Goal: Task Accomplishment & Management: Use online tool/utility

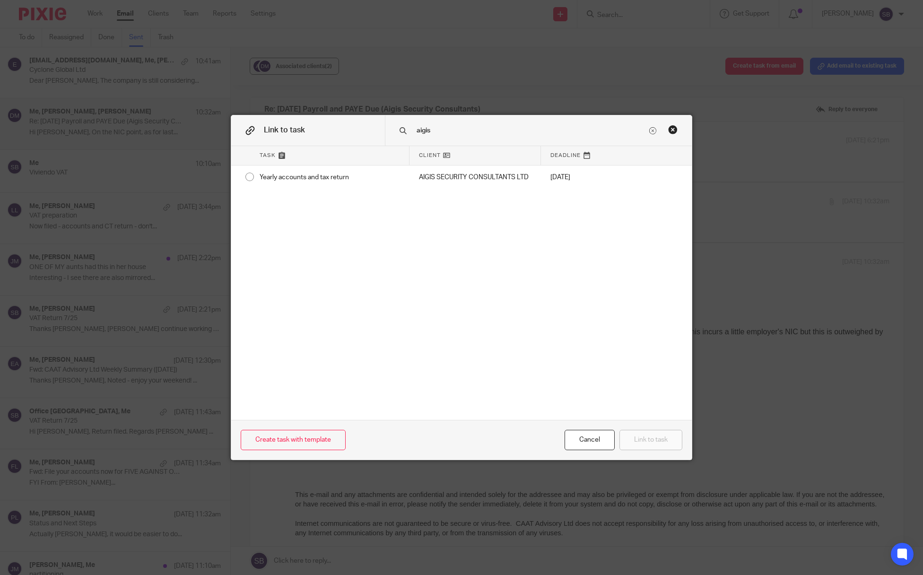
click at [668, 129] on div "Close this dialog window" at bounding box center [672, 129] width 9 height 9
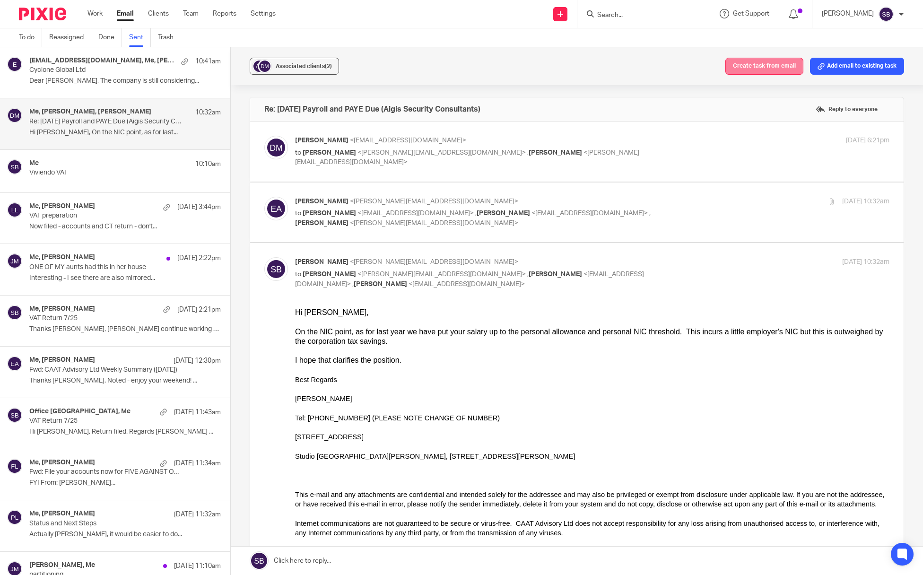
click at [774, 62] on button "Create task from email" at bounding box center [765, 66] width 78 height 17
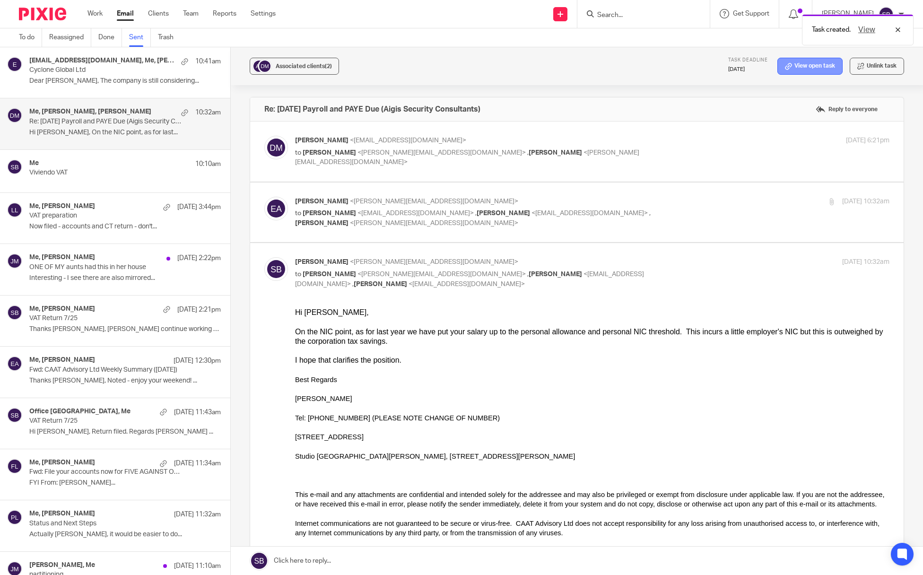
click at [785, 64] on icon at bounding box center [788, 66] width 7 height 7
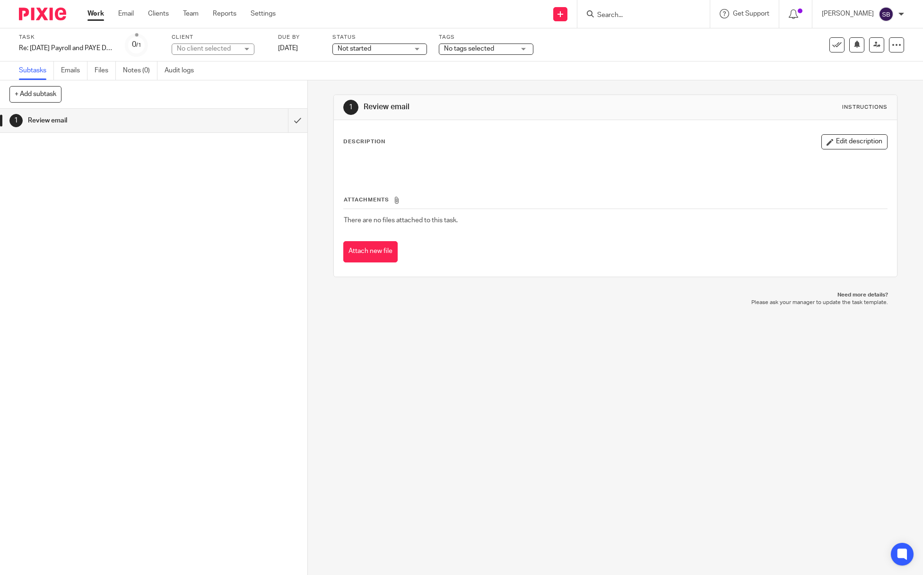
click at [227, 50] on div "No client selected" at bounding box center [207, 48] width 61 height 9
type input "aigis"
click at [214, 91] on span "AIGIS SECURITY CONSULTANTS LTD" at bounding box center [208, 96] width 60 height 17
click at [810, 50] on button at bounding box center [817, 44] width 15 height 15
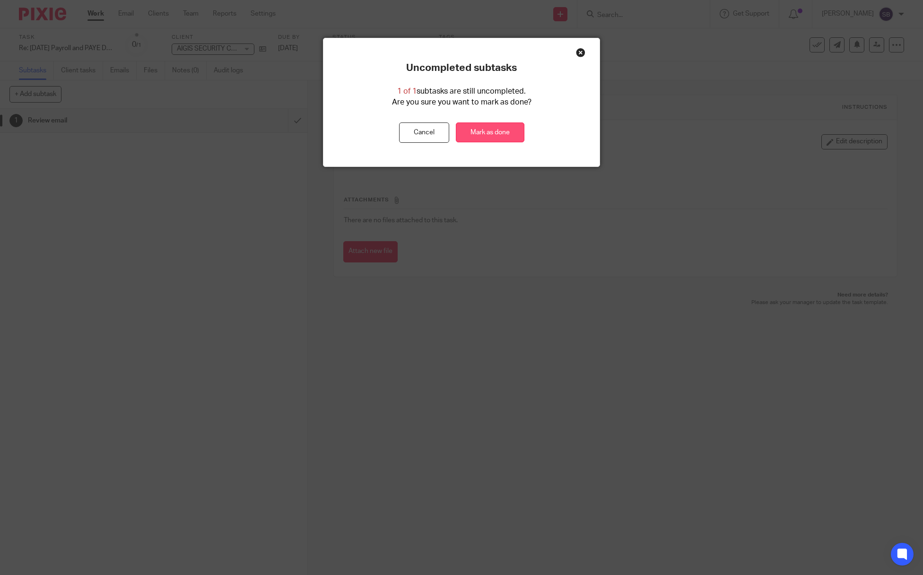
click at [513, 132] on link "Mark as done" at bounding box center [490, 133] width 69 height 20
